Goal: Task Accomplishment & Management: Complete application form

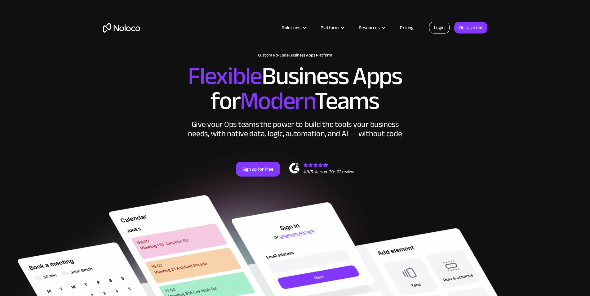
click at [434, 25] on link "Login" at bounding box center [439, 28] width 20 height 12
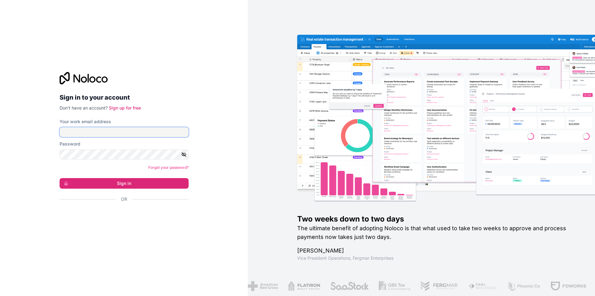
click at [182, 136] on input "Your work email address" at bounding box center [124, 132] width 129 height 10
click at [183, 133] on input "Your work email address" at bounding box center [124, 132] width 129 height 10
drag, startPoint x: 183, startPoint y: 131, endPoint x: 167, endPoint y: 146, distance: 22.0
click at [193, 80] on div "Sign in to your account Don't have an account? Sign up for free Your work email…" at bounding box center [124, 148] width 248 height 296
click at [139, 133] on input "Your work email address" at bounding box center [124, 132] width 129 height 10
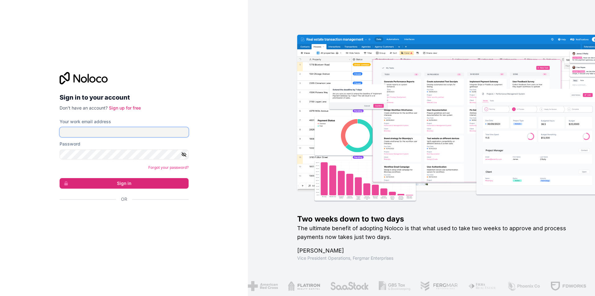
click at [180, 131] on input "Your work email address" at bounding box center [124, 132] width 129 height 10
click at [186, 132] on input "Your work email address" at bounding box center [124, 132] width 129 height 10
click at [136, 109] on link "Sign up for free" at bounding box center [125, 107] width 32 height 5
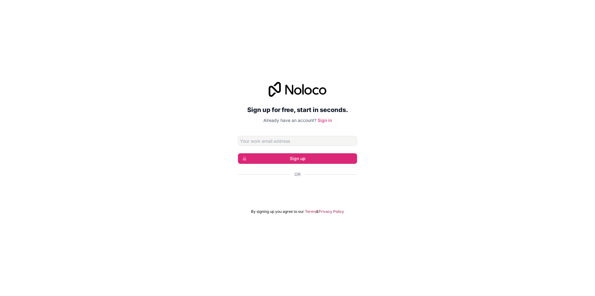
click at [340, 147] on form "Sign up Or By signing up you agree to our Terms & Privacy Policy" at bounding box center [297, 175] width 119 height 78
click at [341, 143] on input "Email address" at bounding box center [297, 141] width 119 height 10
type input "chad@grahektechnology.com"
click button "Sign up" at bounding box center [297, 158] width 119 height 11
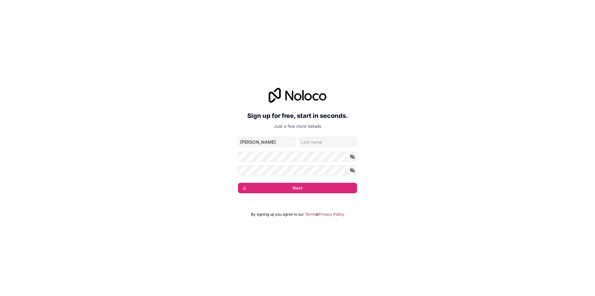
type input "Chad"
type input "Grahek"
click at [300, 188] on button "Next" at bounding box center [297, 188] width 119 height 11
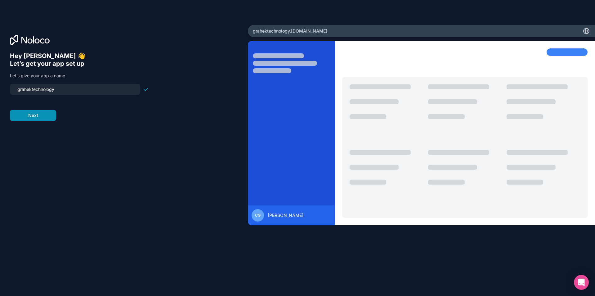
click at [55, 115] on button "Next" at bounding box center [33, 115] width 46 height 11
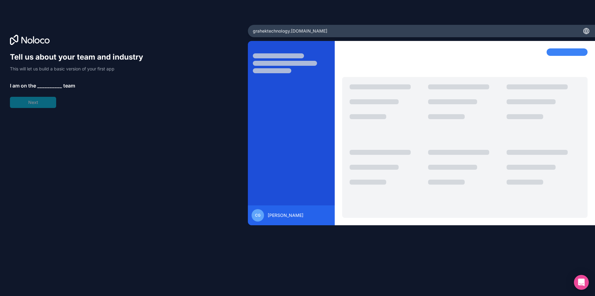
click at [52, 87] on span "__________" at bounding box center [49, 85] width 25 height 7
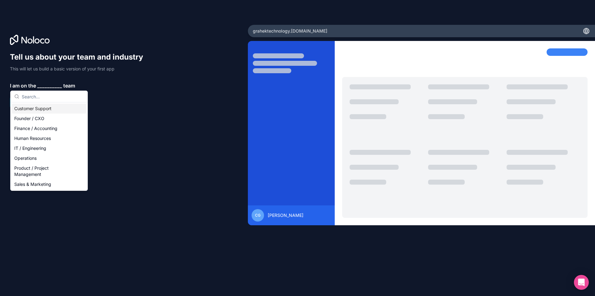
click at [53, 83] on span "__________" at bounding box center [49, 85] width 25 height 7
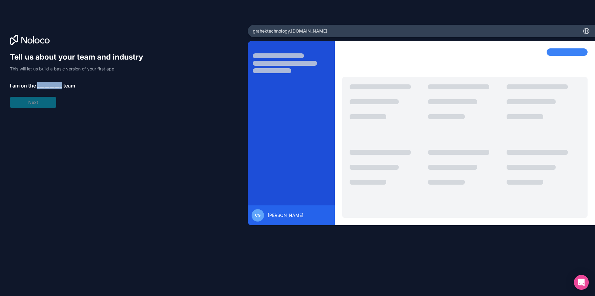
click at [53, 85] on span "__________" at bounding box center [49, 85] width 25 height 7
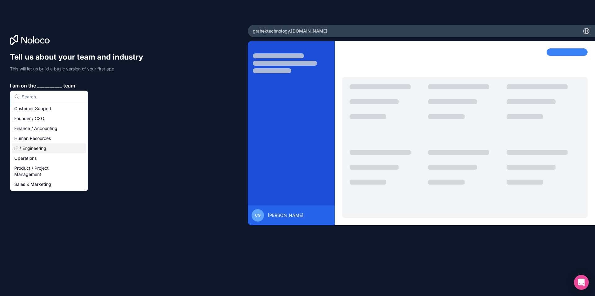
click at [43, 148] on div "IT / Engineering" at bounding box center [49, 148] width 74 height 10
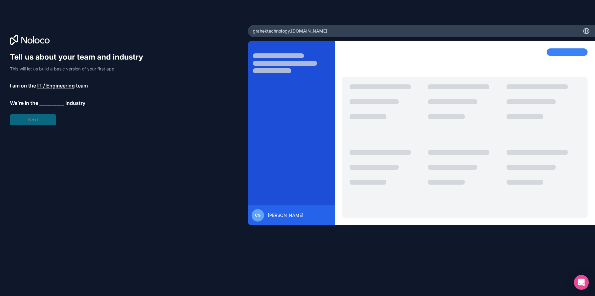
click at [49, 100] on span "__________" at bounding box center [51, 102] width 25 height 7
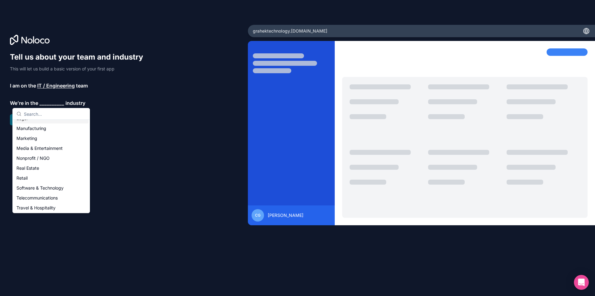
scroll to position [35, 0]
click at [49, 164] on div "IT Services / Agencies" at bounding box center [51, 161] width 74 height 10
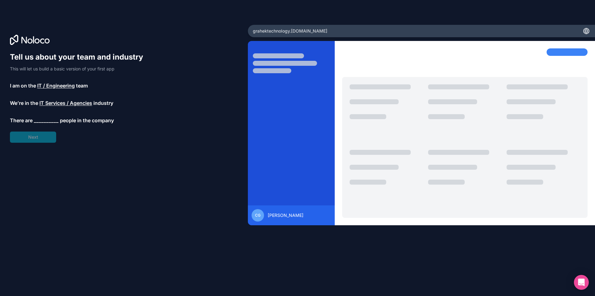
click at [43, 121] on span "__________" at bounding box center [46, 120] width 25 height 7
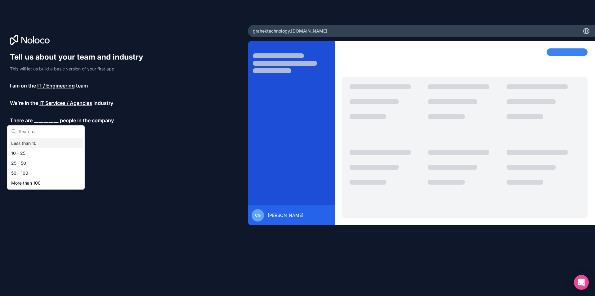
click at [40, 144] on div "Less than 10" at bounding box center [46, 143] width 74 height 10
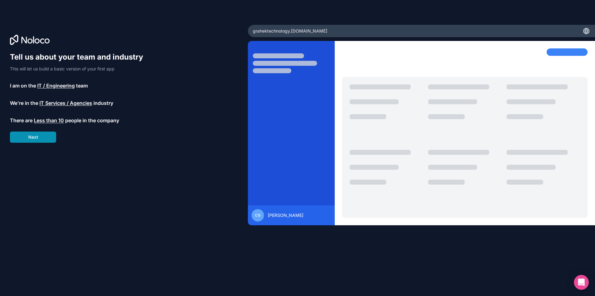
click at [44, 135] on button "Next" at bounding box center [33, 136] width 46 height 11
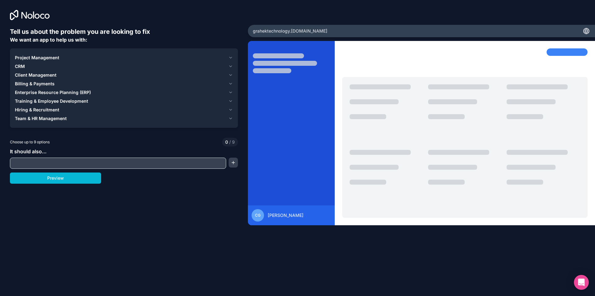
click at [41, 166] on input "text" at bounding box center [117, 163] width 213 height 9
click at [47, 176] on button "Preview" at bounding box center [55, 177] width 91 height 11
click at [53, 56] on span "Project Management" at bounding box center [37, 58] width 44 height 6
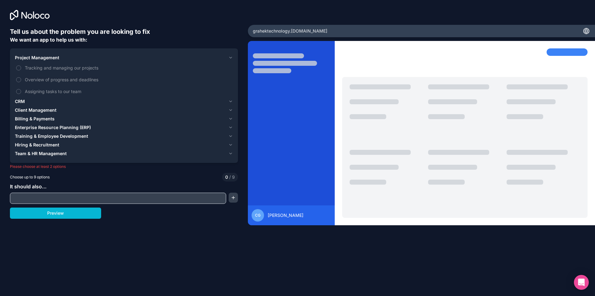
click at [53, 58] on span "Project Management" at bounding box center [37, 58] width 44 height 6
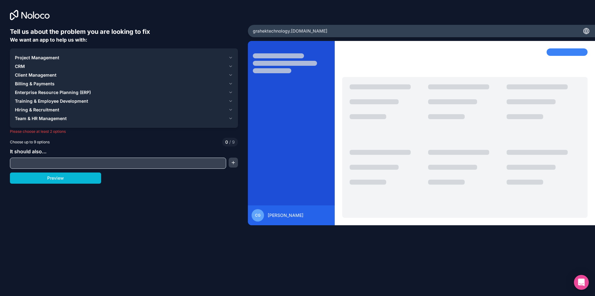
click at [47, 119] on span "Team & HR Management" at bounding box center [41, 118] width 52 height 6
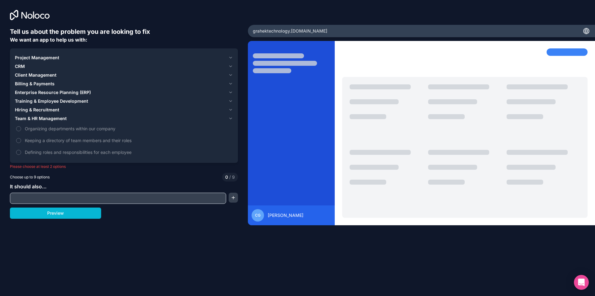
click at [45, 77] on span "Client Management" at bounding box center [36, 75] width 42 height 6
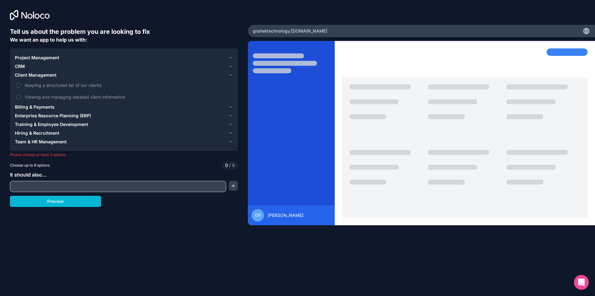
click at [45, 77] on span "Client Management" at bounding box center [36, 75] width 42 height 6
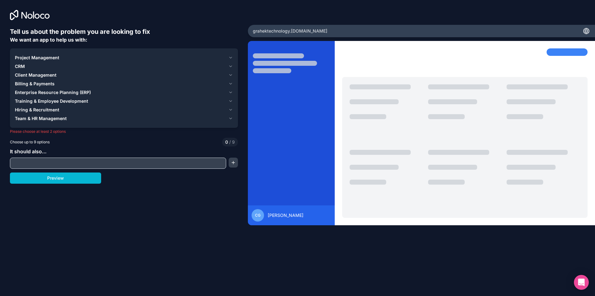
click at [40, 86] on span "Billing & Payments" at bounding box center [35, 84] width 40 height 6
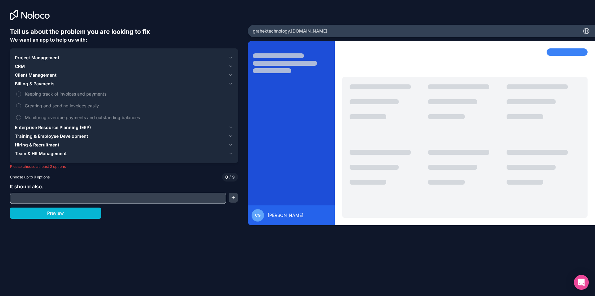
click at [41, 83] on span "Billing & Payments" at bounding box center [35, 84] width 40 height 6
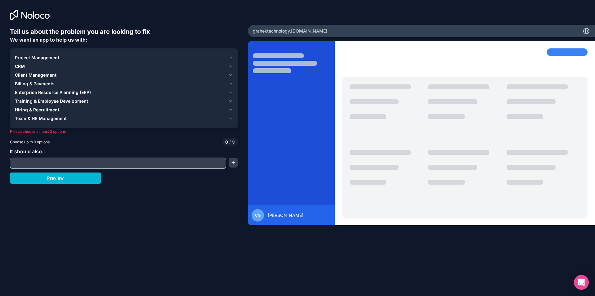
drag, startPoint x: 44, startPoint y: 96, endPoint x: 47, endPoint y: 93, distance: 4.8
click at [45, 95] on button "Enterprise Resource Planning (ERP)" at bounding box center [124, 92] width 218 height 9
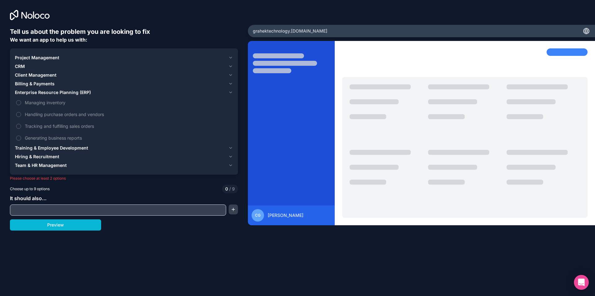
click at [41, 149] on span "Training & Employee Development" at bounding box center [51, 148] width 73 height 6
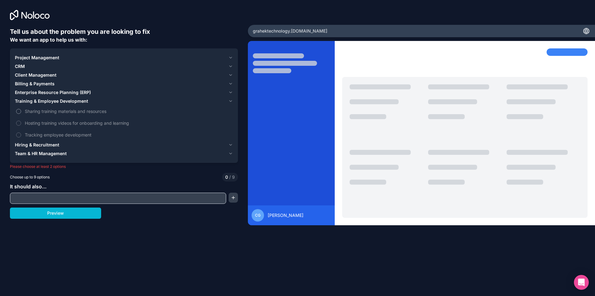
drag, startPoint x: 48, startPoint y: 112, endPoint x: 74, endPoint y: 116, distance: 25.7
click at [49, 112] on span "Sharing training materials and resources" at bounding box center [128, 111] width 207 height 7
click at [21, 112] on button "Sharing training materials and resources" at bounding box center [18, 111] width 5 height 5
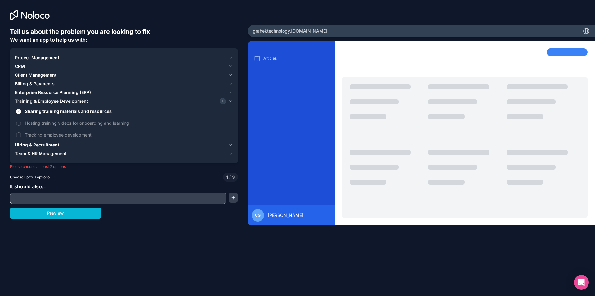
click at [48, 154] on span "Team & HR Management" at bounding box center [41, 153] width 52 height 6
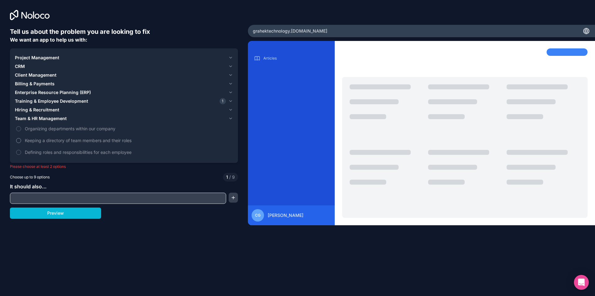
click at [54, 139] on span "Keeping a directory of team members and their roles" at bounding box center [128, 140] width 207 height 7
click at [21, 139] on button "Keeping a directory of team members and their roles" at bounding box center [18, 140] width 5 height 5
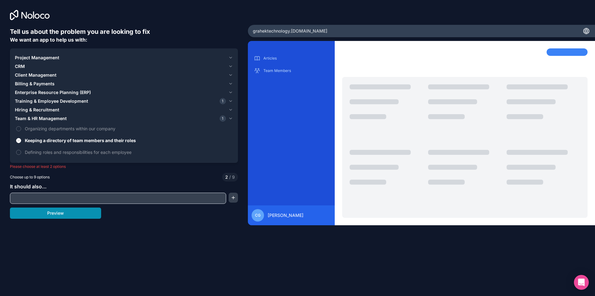
click at [58, 211] on button "Preview" at bounding box center [55, 212] width 91 height 11
